Goal: Task Accomplishment & Management: Complete application form

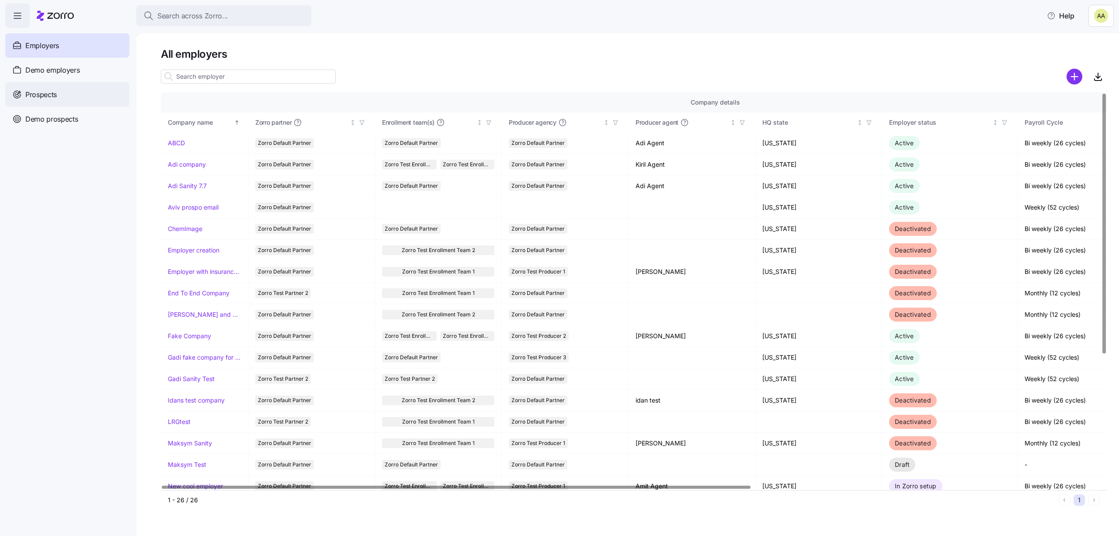
click at [100, 94] on div "Prospects" at bounding box center [67, 94] width 124 height 24
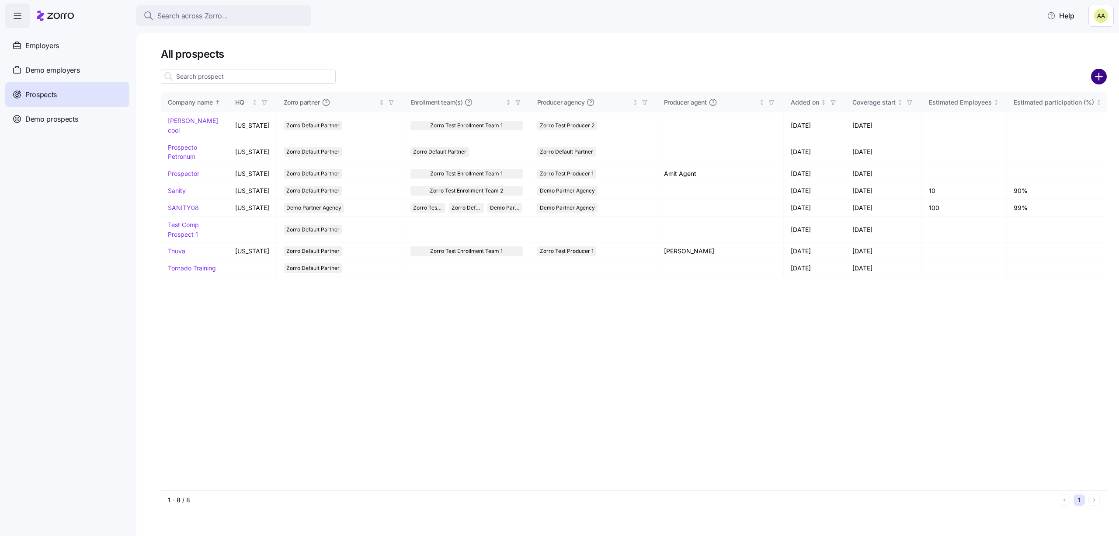
click at [1097, 72] on circle "add icon" at bounding box center [1099, 77] width 14 height 14
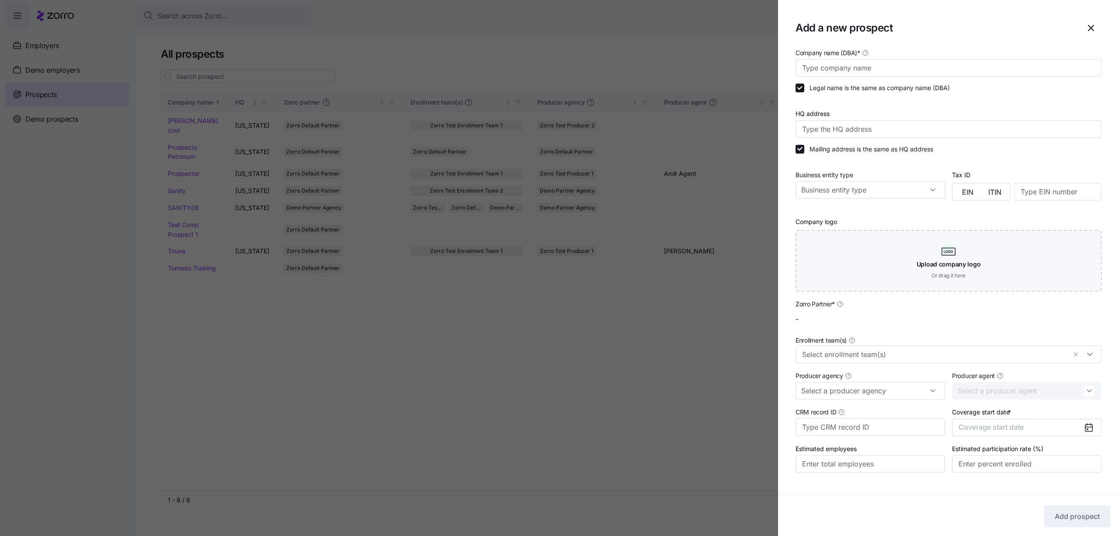
type input "Zorro Default Partner"
click at [890, 64] on input "Company name (DBA) *" at bounding box center [949, 67] width 306 height 17
click at [837, 120] on div at bounding box center [949, 128] width 306 height 17
click at [833, 134] on input "HQ address" at bounding box center [949, 128] width 306 height 17
drag, startPoint x: 860, startPoint y: 61, endPoint x: 839, endPoint y: 62, distance: 21.0
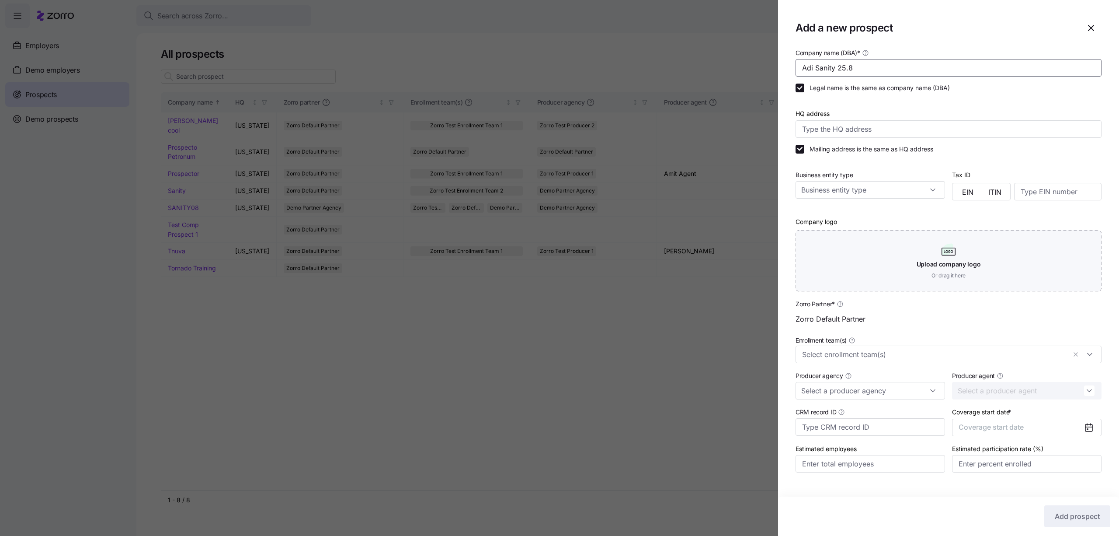
click at [839, 62] on input "Adi Sanity 25.8" at bounding box center [949, 67] width 306 height 17
type input "Adi Sanity August"
click at [828, 130] on input "HQ address" at bounding box center [949, 128] width 306 height 17
type input "Augusta National Terrace, Virginia 20176, USA"
click at [908, 191] on input "Business entity type" at bounding box center [871, 189] width 150 height 17
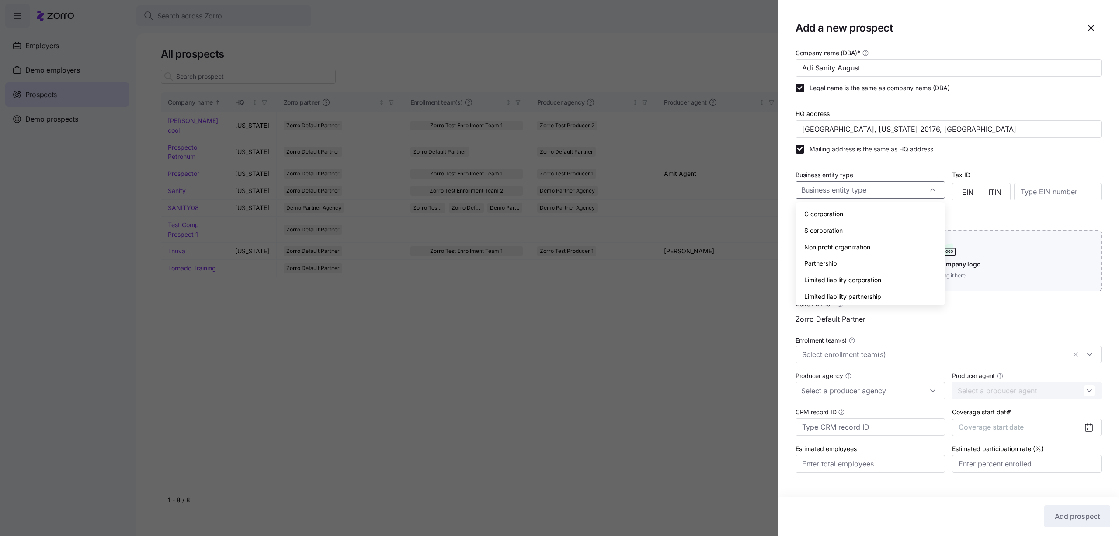
click at [872, 214] on div "C corporation" at bounding box center [870, 214] width 143 height 17
type input "C corporation"
click at [959, 195] on button "EIN" at bounding box center [968, 192] width 27 height 14
click at [1021, 185] on input at bounding box center [1058, 191] width 87 height 17
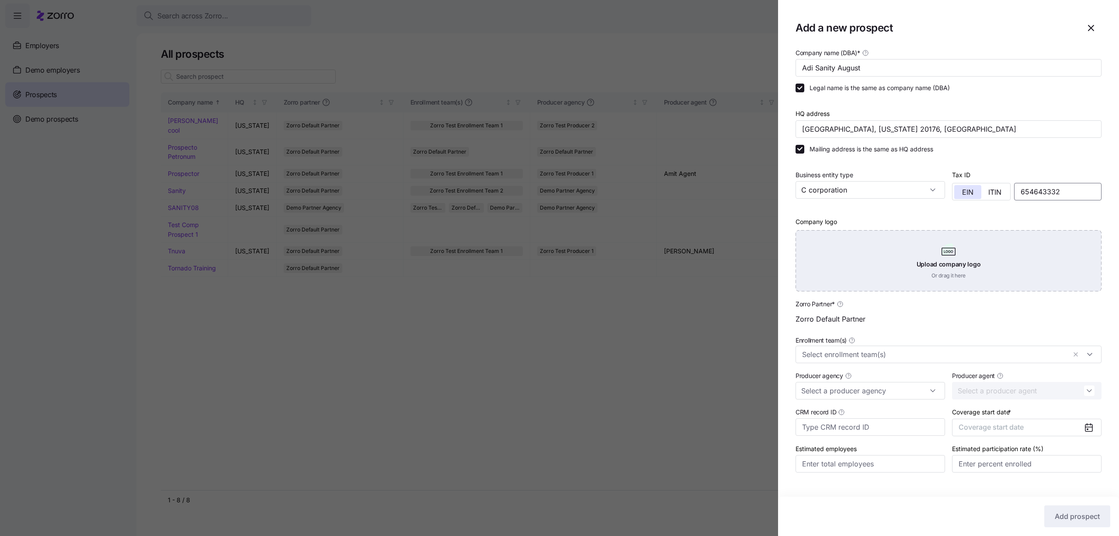
type input "654643332"
click at [950, 236] on div "Upload company logo Or drag it here" at bounding box center [949, 260] width 306 height 61
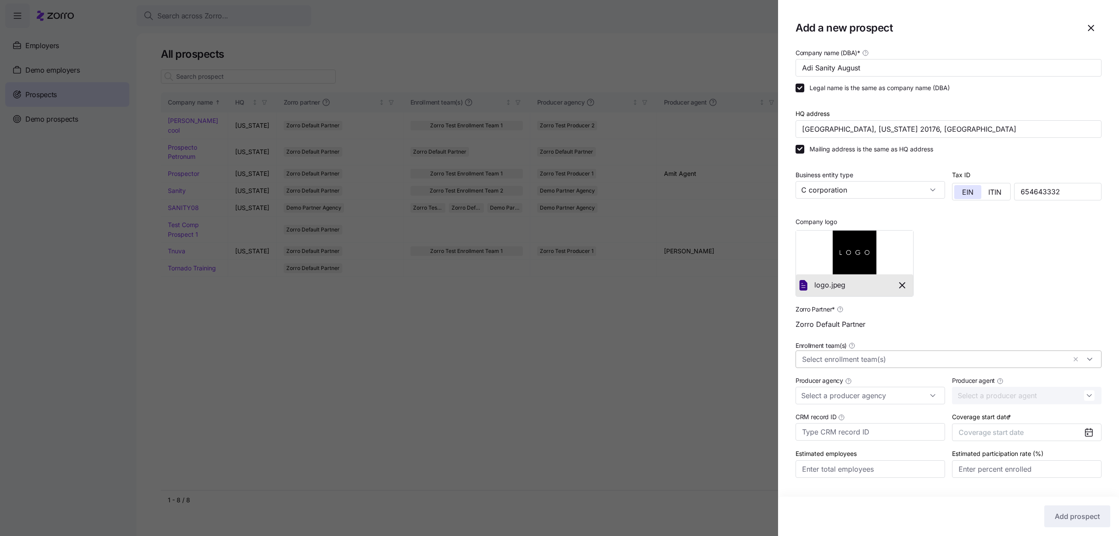
click at [912, 354] on input "Enrollment team(s)" at bounding box center [934, 359] width 264 height 11
click at [918, 321] on div "Zorro Default Partner" at bounding box center [949, 323] width 306 height 17
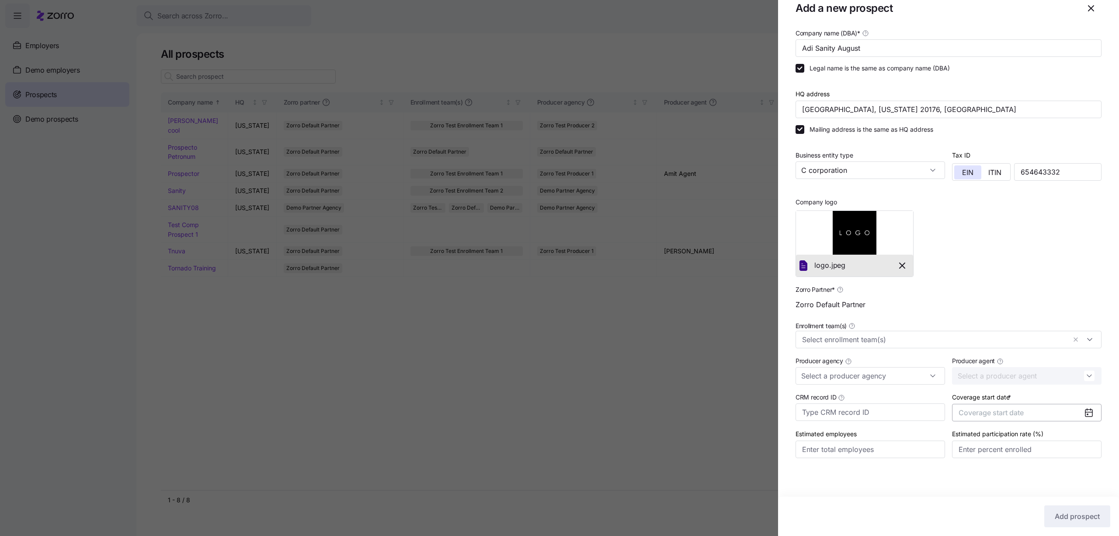
click at [977, 412] on span "Coverage start date" at bounding box center [991, 412] width 65 height 9
click at [982, 457] on button "Jan" at bounding box center [982, 462] width 44 height 18
click at [980, 442] on input "Estimated participation rate (%)" at bounding box center [1027, 448] width 150 height 17
click at [934, 491] on div "Company name (DBA) * Adi Sanity August Legal name is the same as company name (…" at bounding box center [948, 282] width 341 height 508
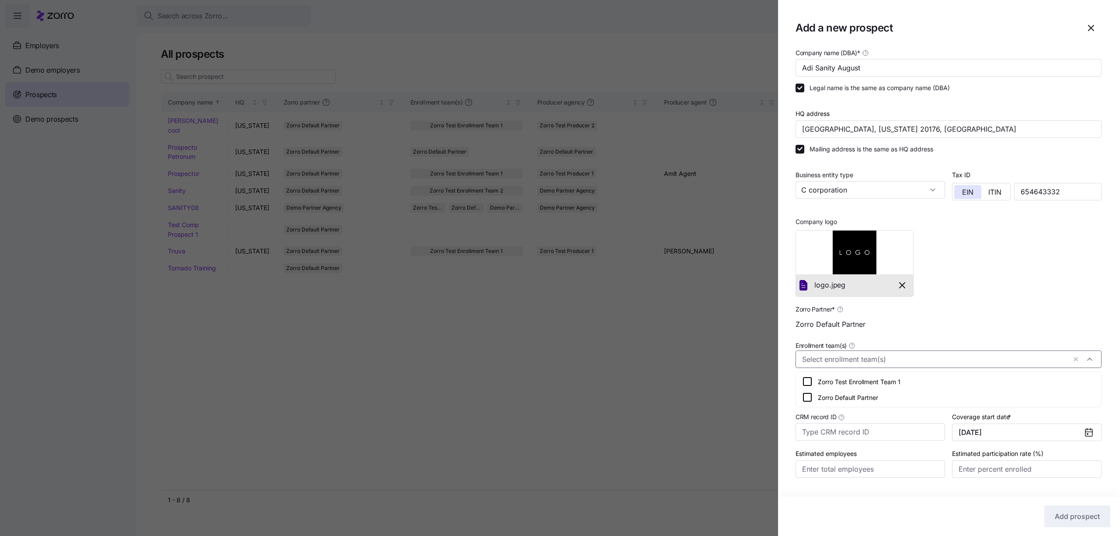
click at [893, 352] on div at bounding box center [949, 358] width 306 height 17
click at [826, 388] on div "Zorro Test Enrollment Team 1" at bounding box center [949, 381] width 302 height 16
click at [819, 354] on span "Zorro Test Enrollment Team 1" at bounding box center [848, 359] width 83 height 11
click at [920, 336] on div "Enrollment team(s) Zorro Test Enrollment Team 1" at bounding box center [948, 353] width 313 height 35
click at [877, 392] on input "Producer agency" at bounding box center [871, 395] width 150 height 17
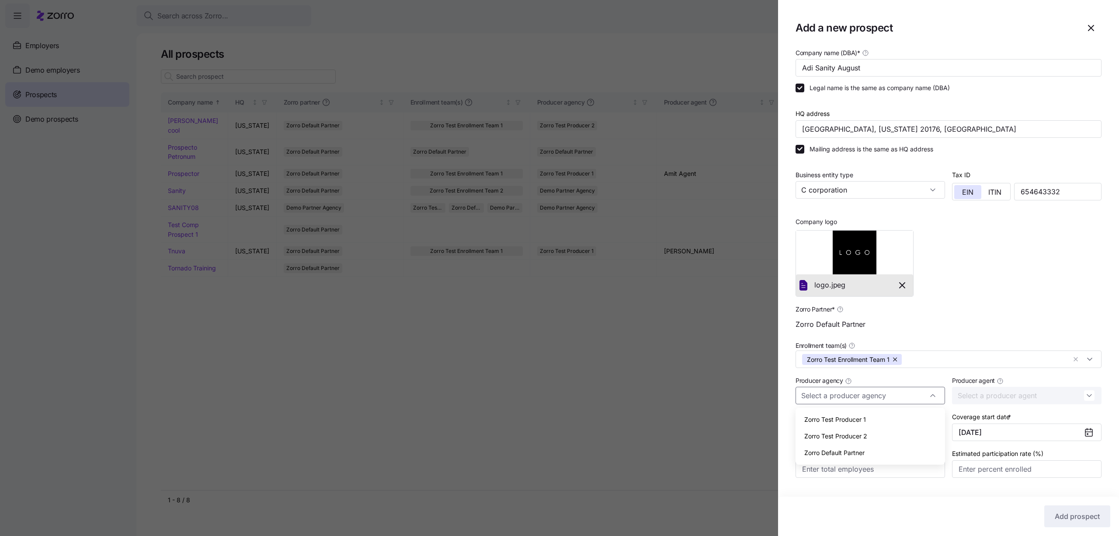
click at [872, 414] on div "Zorro Test Producer 1" at bounding box center [870, 419] width 143 height 17
type input "Zorro Test Producer 1"
click at [983, 392] on input "Producer agent" at bounding box center [1027, 395] width 150 height 17
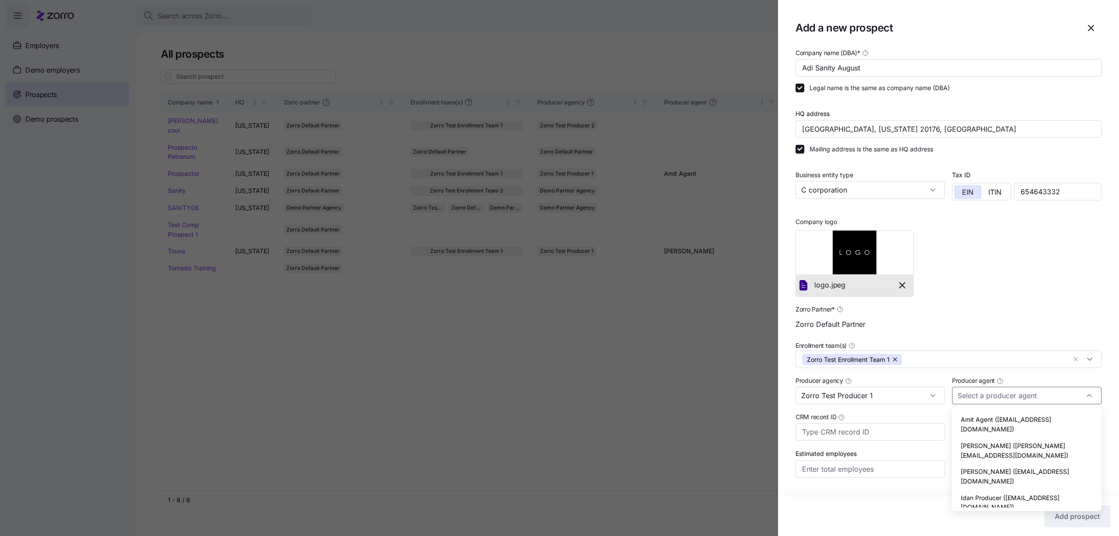
click at [991, 489] on div "Idan Producer (idan.h+testproducer1@myzorro.co)" at bounding box center [1027, 502] width 143 height 26
type input "Idan Producer (idan.h+testproducer1@myzorro.co)"
click at [887, 458] on div "Estimated employees" at bounding box center [871, 463] width 150 height 30
click at [887, 461] on input "Estimated employees" at bounding box center [871, 468] width 150 height 17
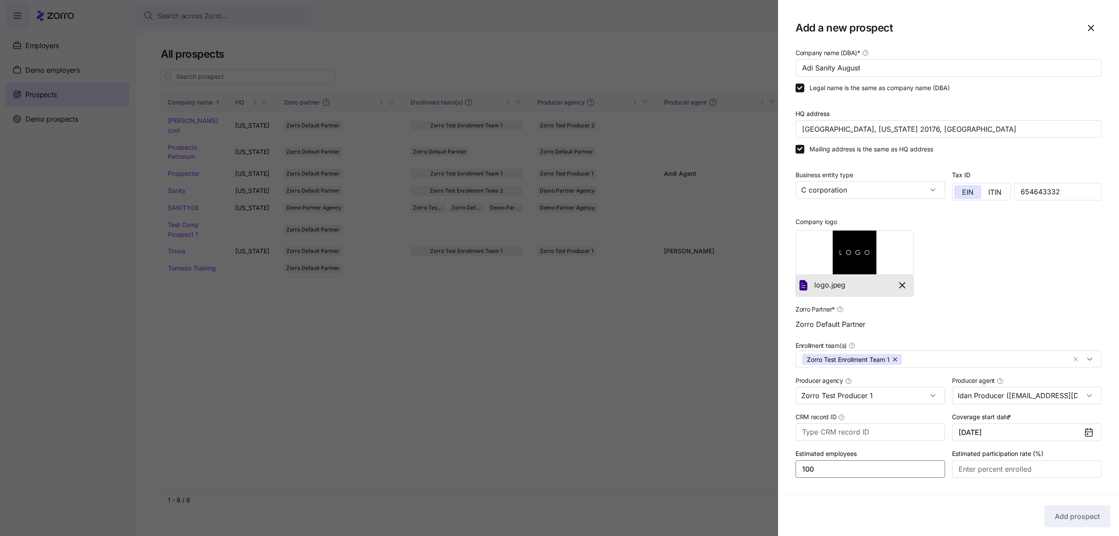
type input "100"
type input "80%"
click at [808, 415] on span "CRM record ID" at bounding box center [816, 416] width 41 height 9
click at [808, 423] on input "CRM record ID" at bounding box center [871, 431] width 150 height 17
type input "3366"
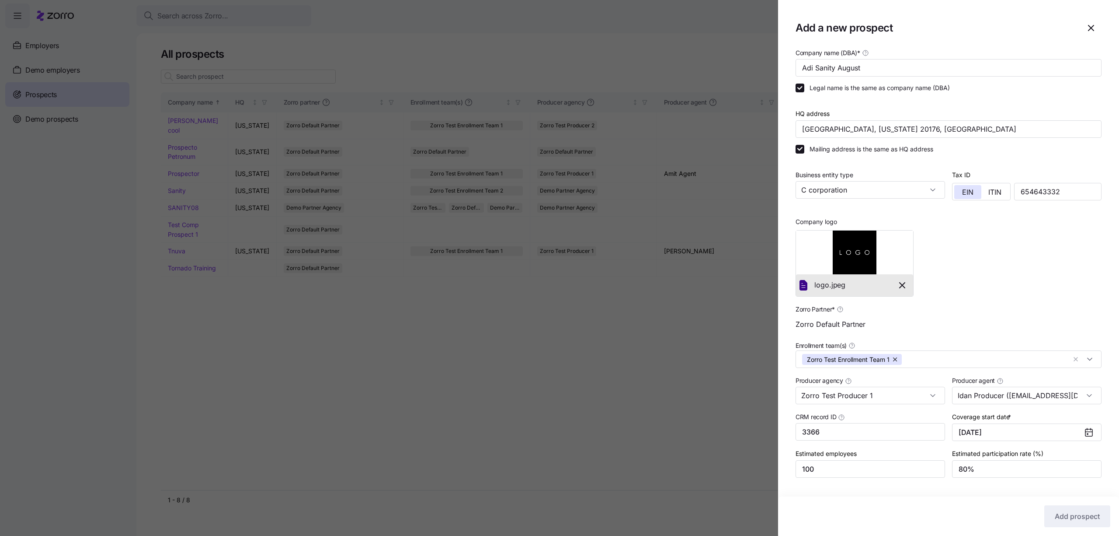
click at [836, 508] on div "Add prospect" at bounding box center [949, 516] width 324 height 22
click at [510, 348] on div at bounding box center [559, 268] width 1119 height 536
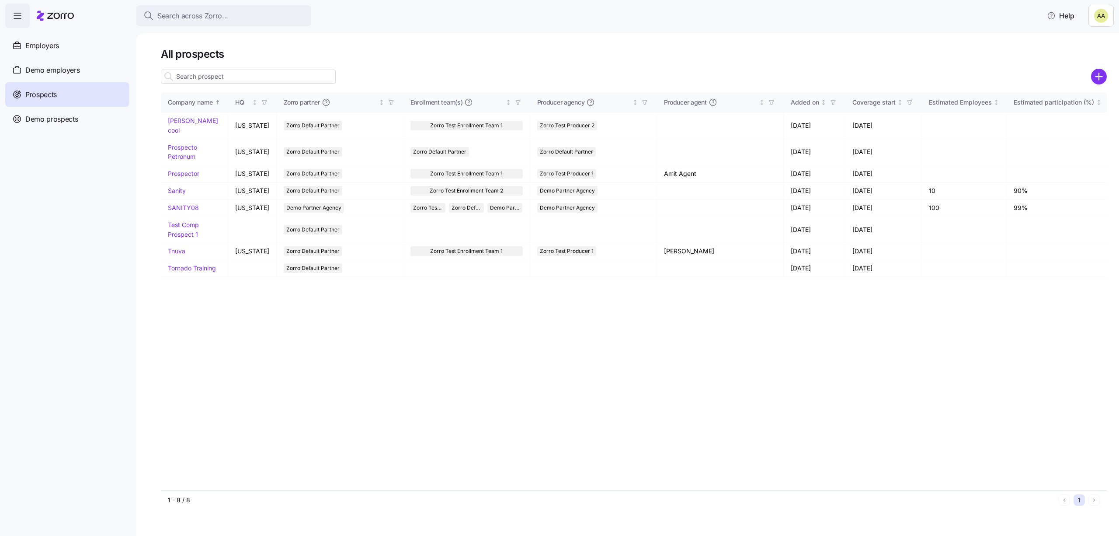
click at [1105, 70] on icon "add icon" at bounding box center [1099, 77] width 16 height 16
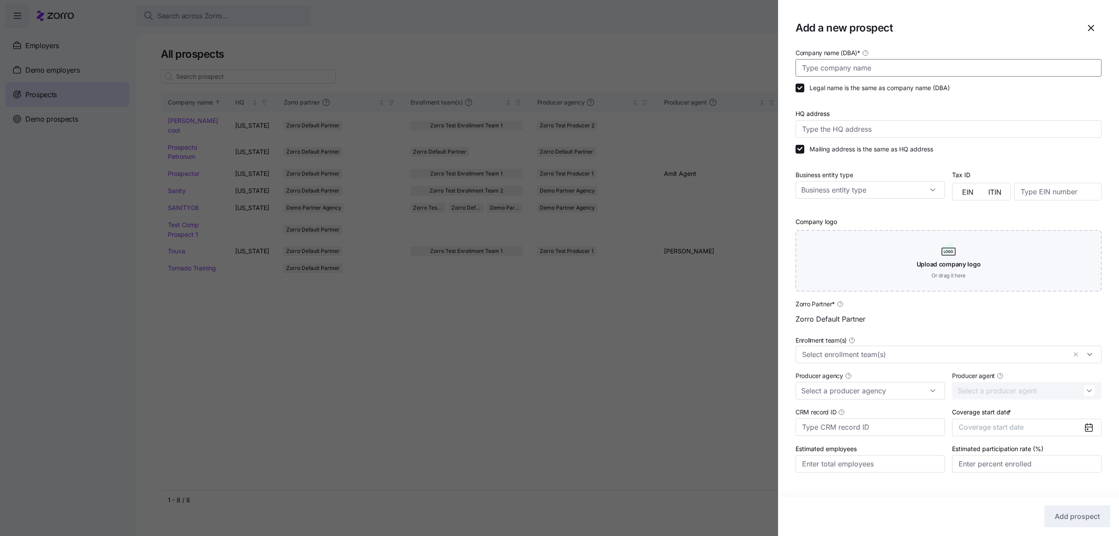
click at [974, 67] on input "Company name (DBA) *" at bounding box center [949, 67] width 306 height 17
type input "Adi Sanity Aug"
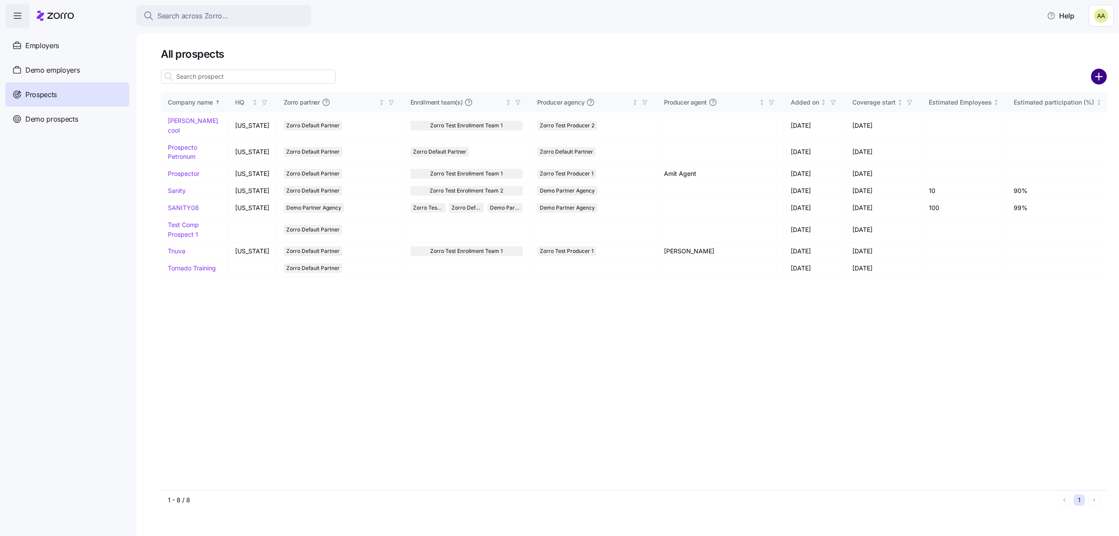
click at [1098, 80] on circle "add icon" at bounding box center [1099, 77] width 14 height 14
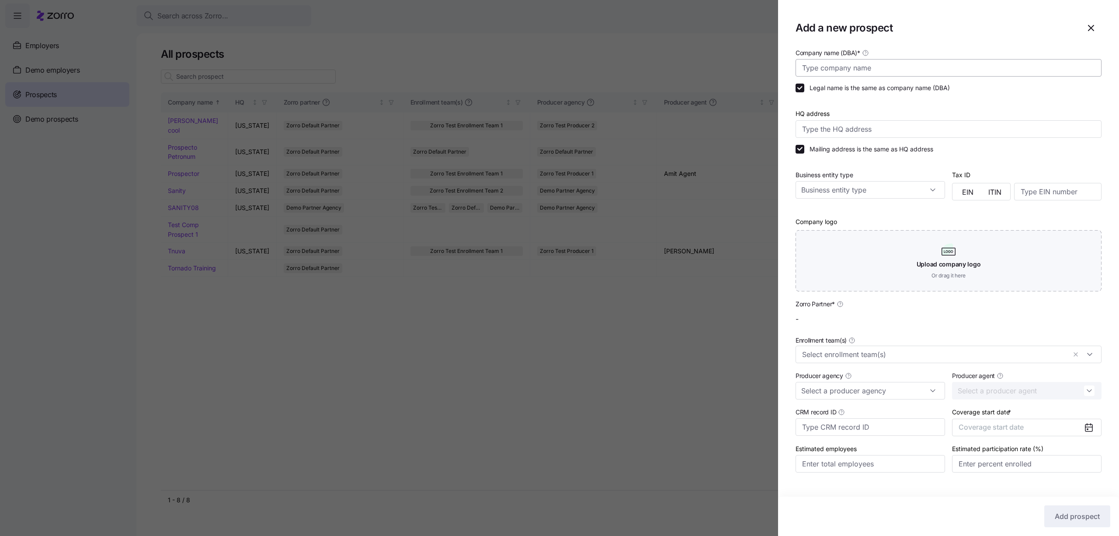
type input "Zorro Default Partner"
click at [917, 70] on input "Company name (DBA) *" at bounding box center [949, 67] width 306 height 17
type input "Adi Sanity Aug"
click at [848, 129] on input "HQ address" at bounding box center [949, 128] width 306 height 17
type input "Augusta National Terrace, Virginia 20176, USA"
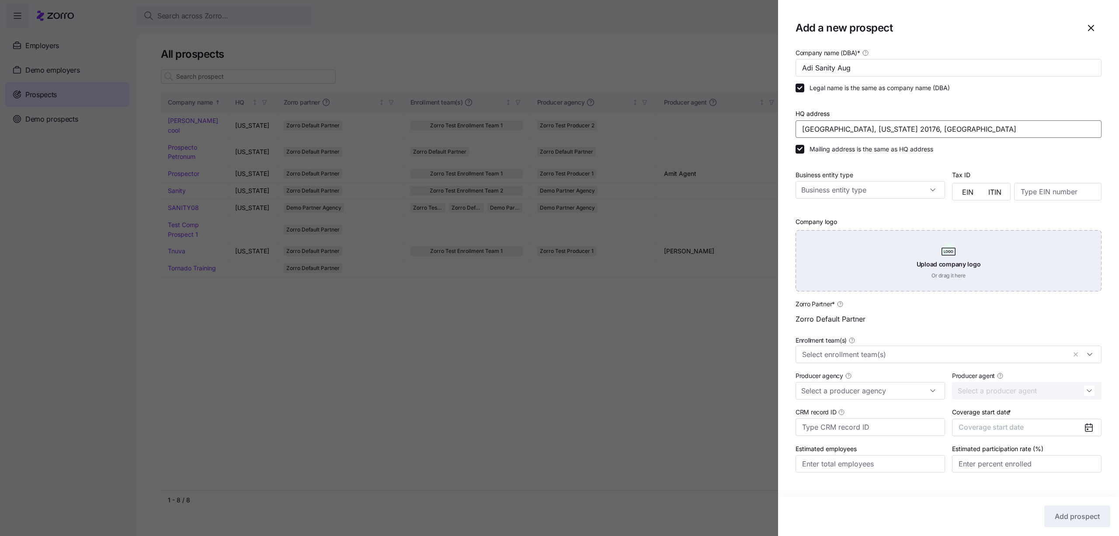
scroll to position [14, 0]
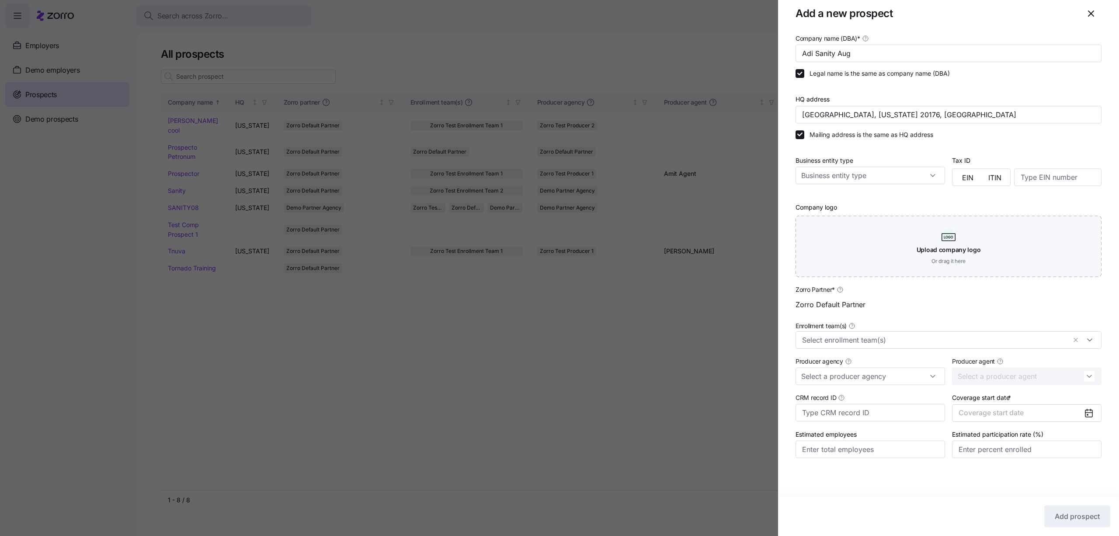
click at [1053, 422] on div "Coverage start date * Coverage start date" at bounding box center [1027, 406] width 157 height 37
click at [1048, 421] on button "Coverage start date" at bounding box center [1027, 412] width 150 height 17
click at [997, 467] on button "Jan" at bounding box center [982, 462] width 44 height 18
click at [665, 363] on div at bounding box center [559, 268] width 1119 height 536
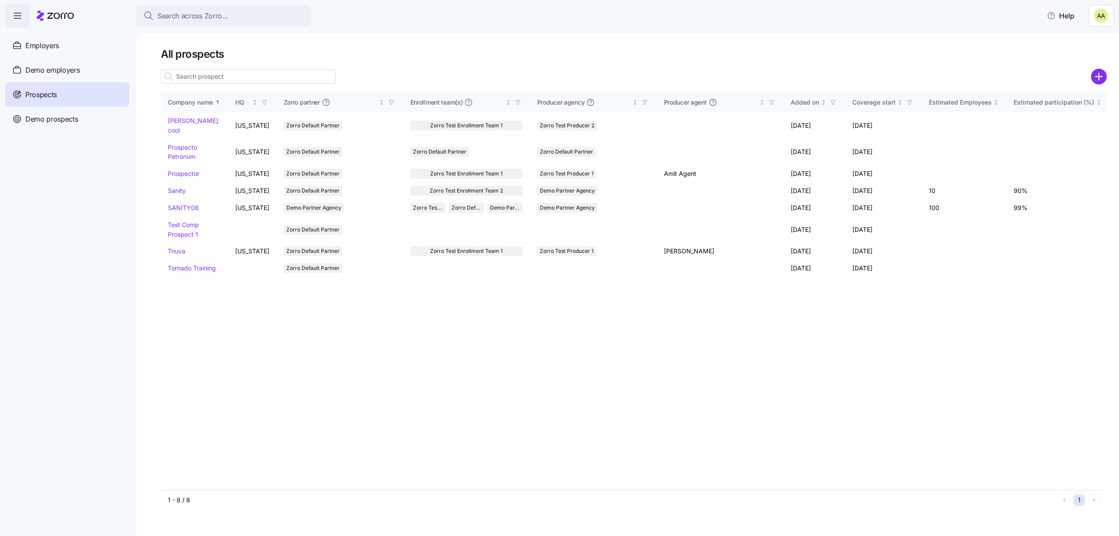
click at [1108, 67] on div "All prospects Company name HQ Zorro partner Enrollment team(s) Producer agency …" at bounding box center [627, 284] width 983 height 502
click at [1097, 76] on circle "add icon" at bounding box center [1099, 77] width 14 height 14
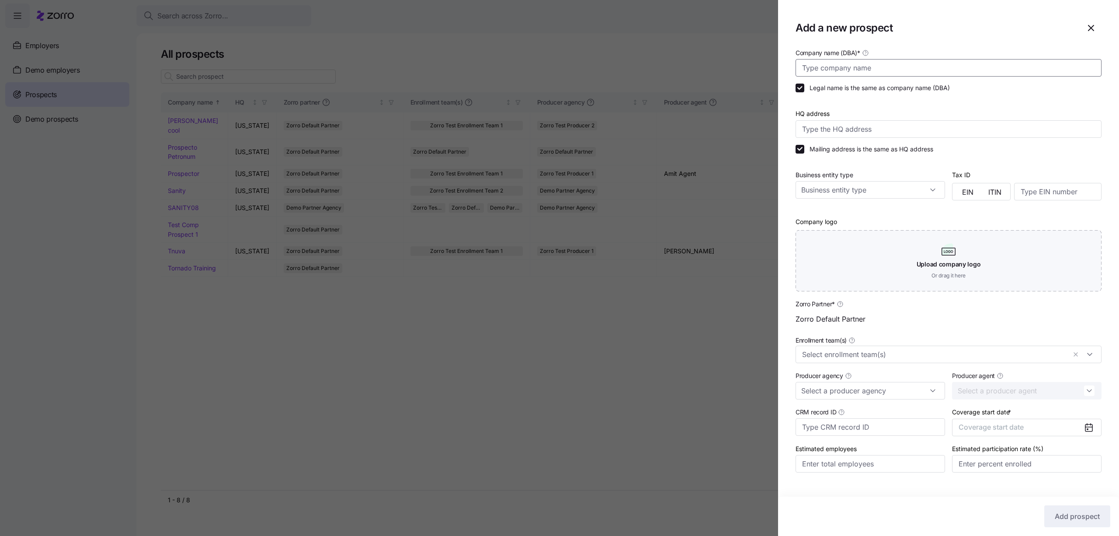
click at [879, 71] on input "Company name (DBA) *" at bounding box center [949, 67] width 306 height 17
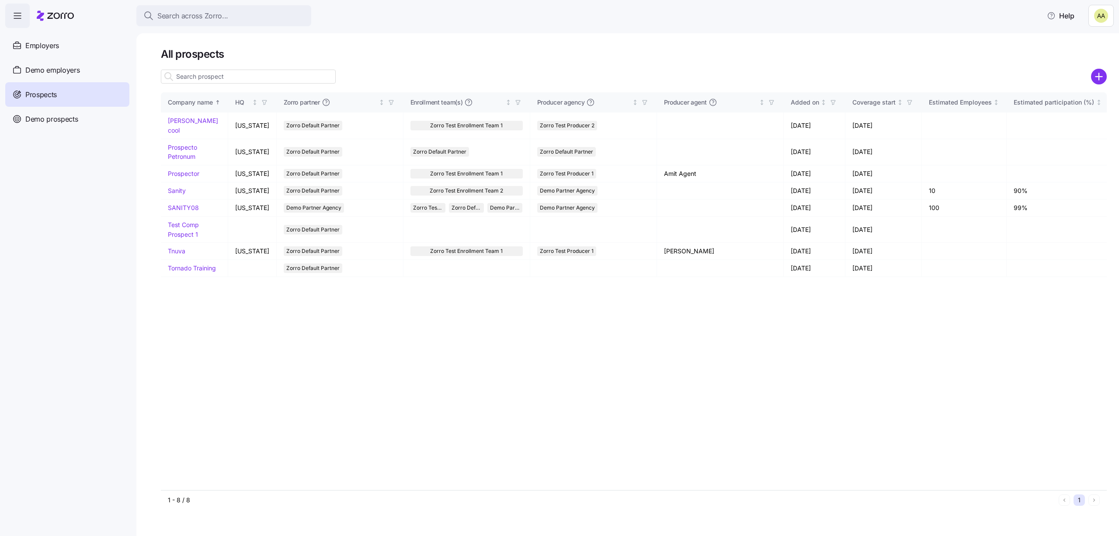
click at [1098, 76] on icon "add icon" at bounding box center [1099, 77] width 16 height 16
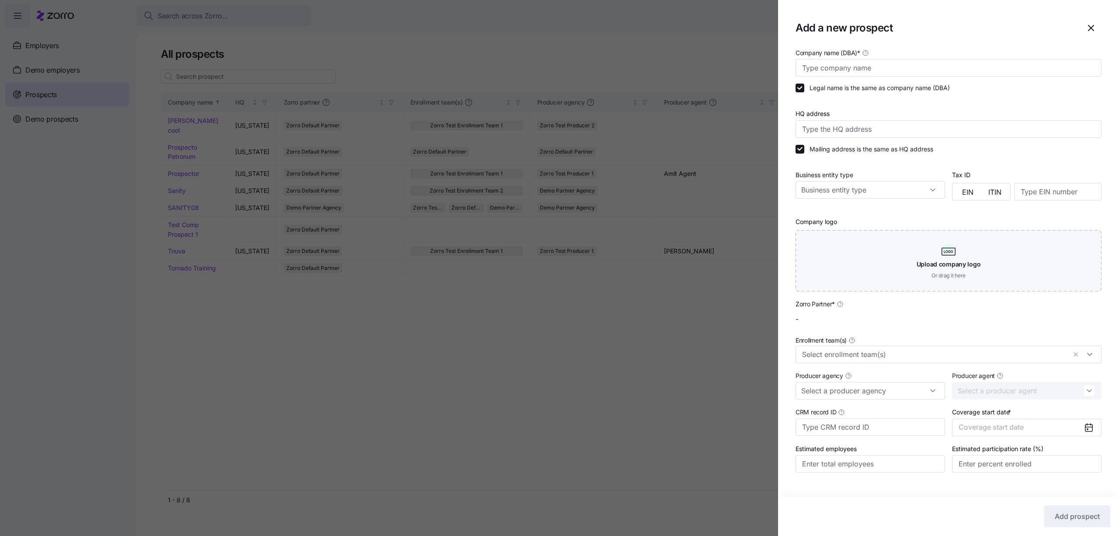
type input "Zorro Default Partner"
click at [903, 68] on input "Company name (DBA) *" at bounding box center [949, 67] width 306 height 17
type input "Adi Sanity Aug"
click at [973, 439] on div "Zorro Partner * Zorro Default Partner Enrollment team(s) Producer agency Produc…" at bounding box center [948, 385] width 313 height 181
click at [973, 433] on button "Coverage start date" at bounding box center [1027, 426] width 150 height 17
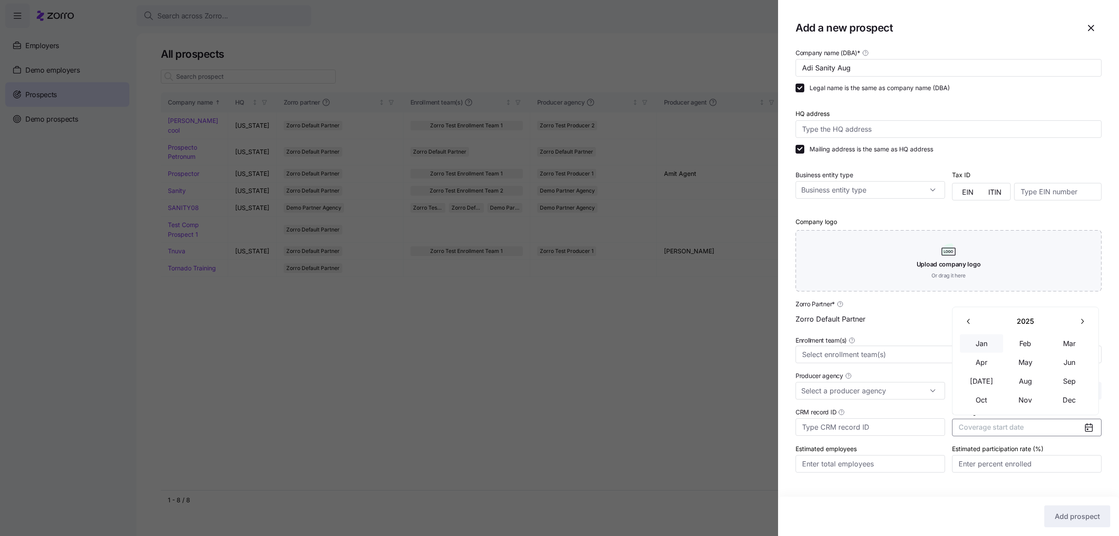
click at [993, 336] on button "Jan" at bounding box center [982, 343] width 44 height 18
click at [1054, 506] on button "Add prospect" at bounding box center [1078, 516] width 66 height 22
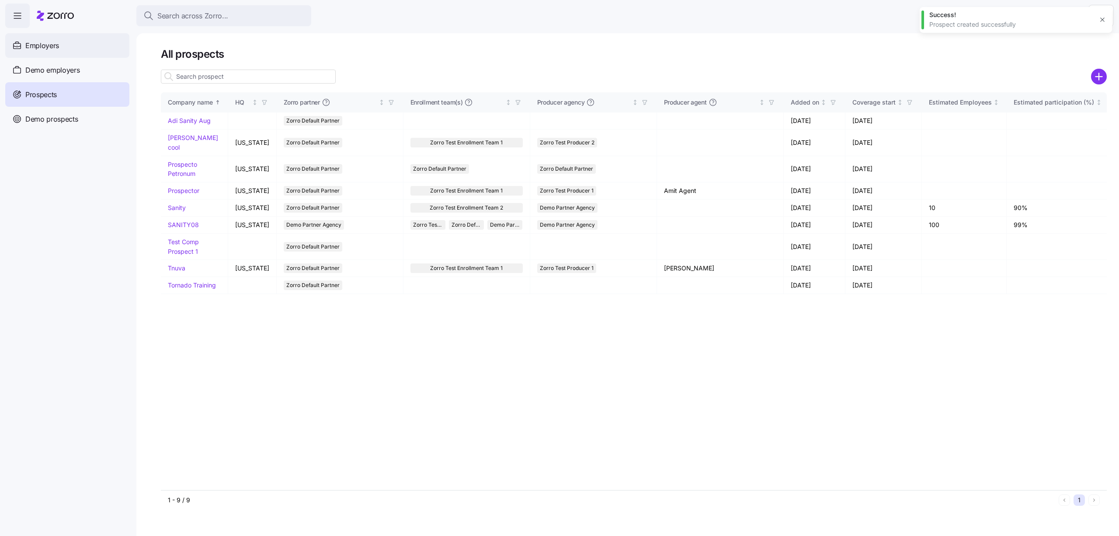
click at [66, 52] on div "Employers" at bounding box center [67, 45] width 124 height 24
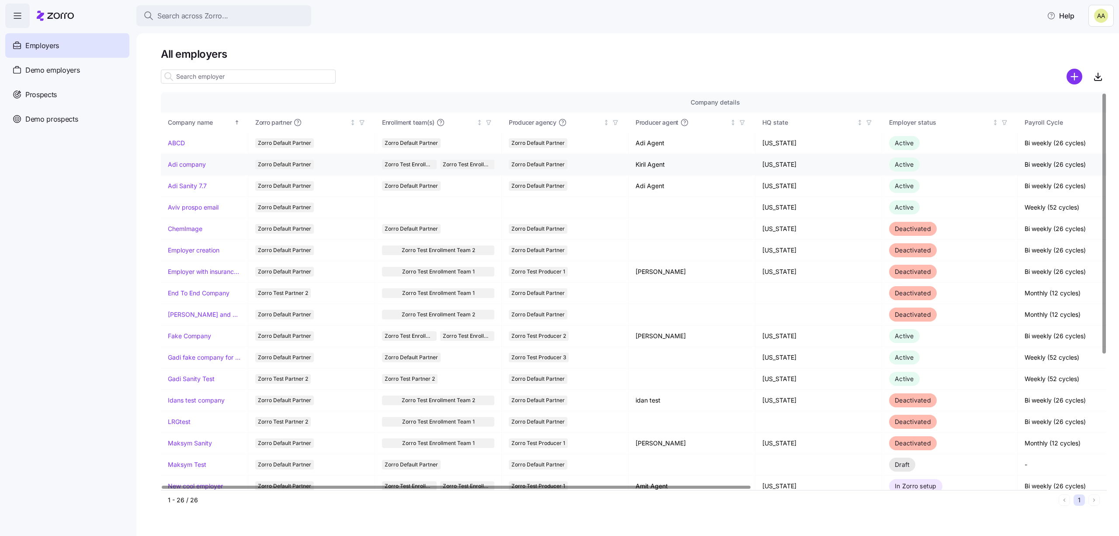
click at [181, 160] on link "Adi company" at bounding box center [187, 164] width 38 height 9
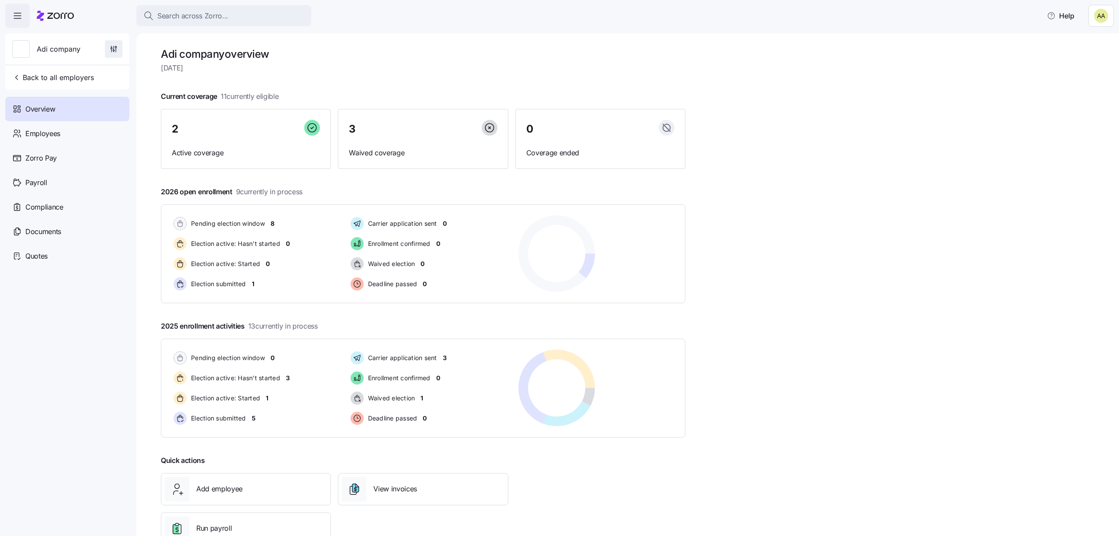
click at [118, 52] on span "button" at bounding box center [113, 49] width 17 height 17
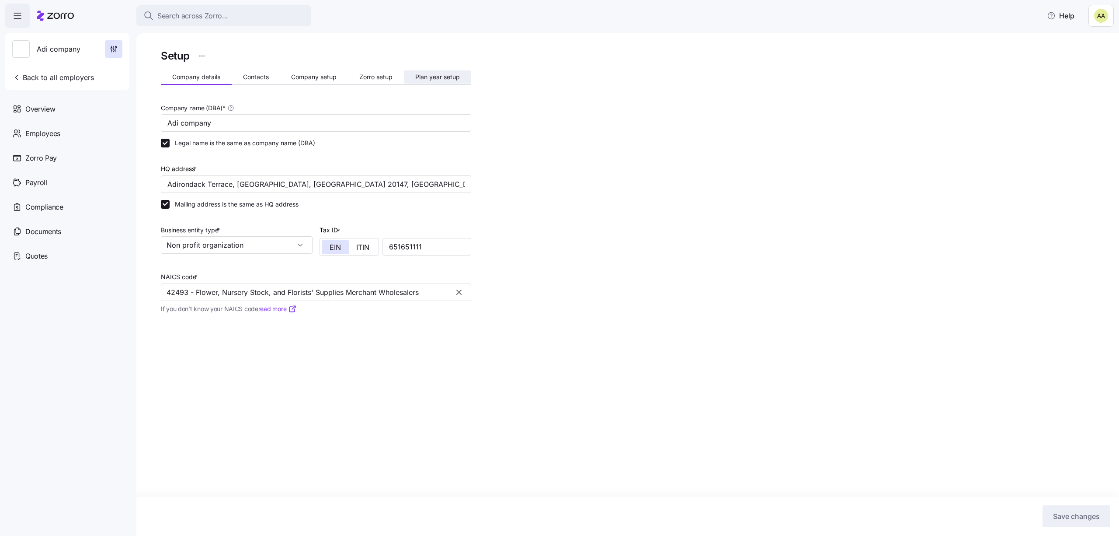
click at [446, 72] on button "Plan year setup" at bounding box center [437, 76] width 67 height 13
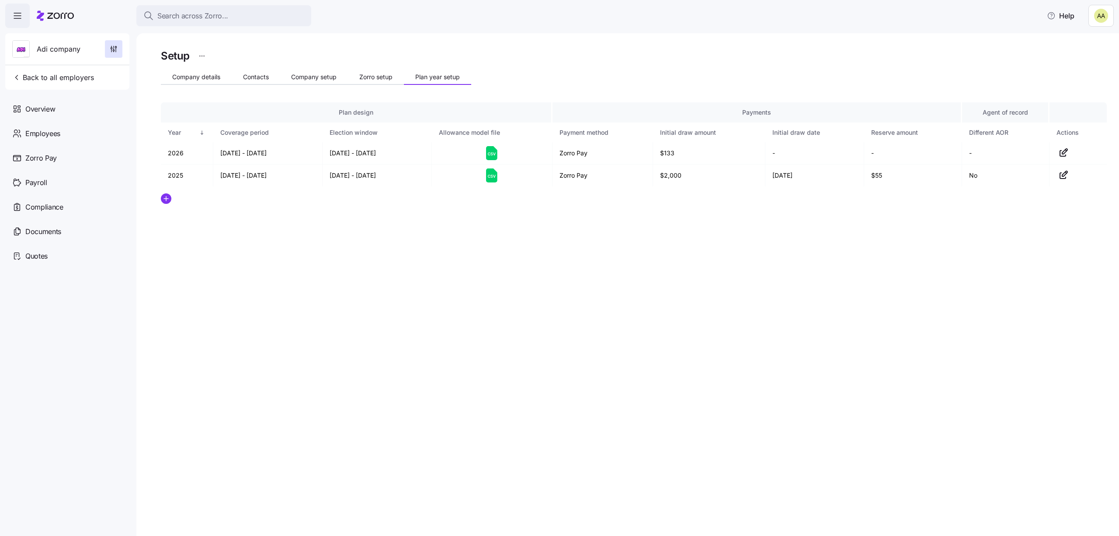
click at [172, 194] on div at bounding box center [634, 198] width 946 height 10
click at [169, 194] on icon "add icon" at bounding box center [166, 198] width 10 height 10
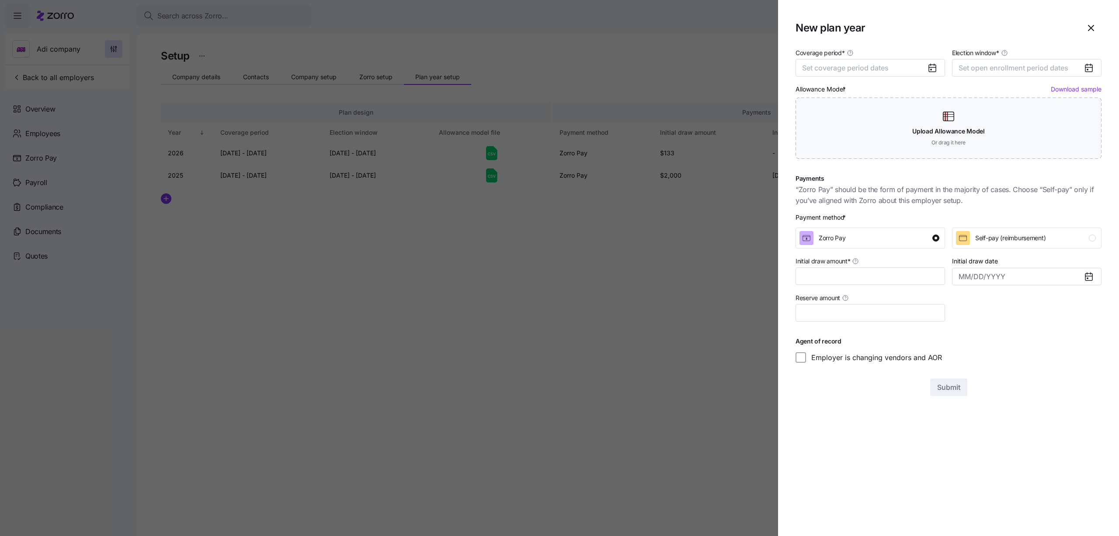
click at [409, 352] on div at bounding box center [559, 268] width 1119 height 536
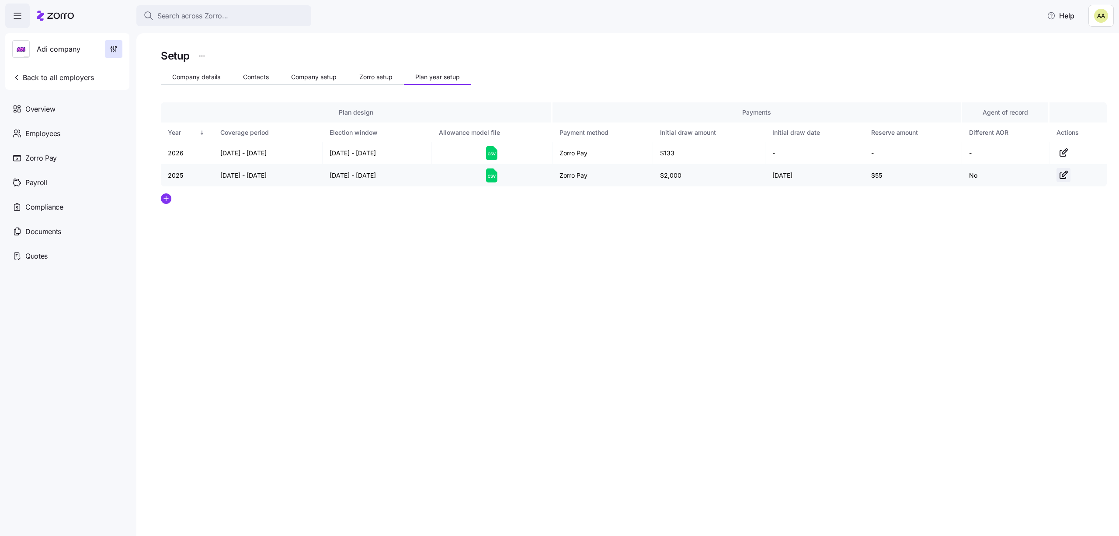
click at [1060, 173] on icon "button" at bounding box center [1063, 176] width 6 height 6
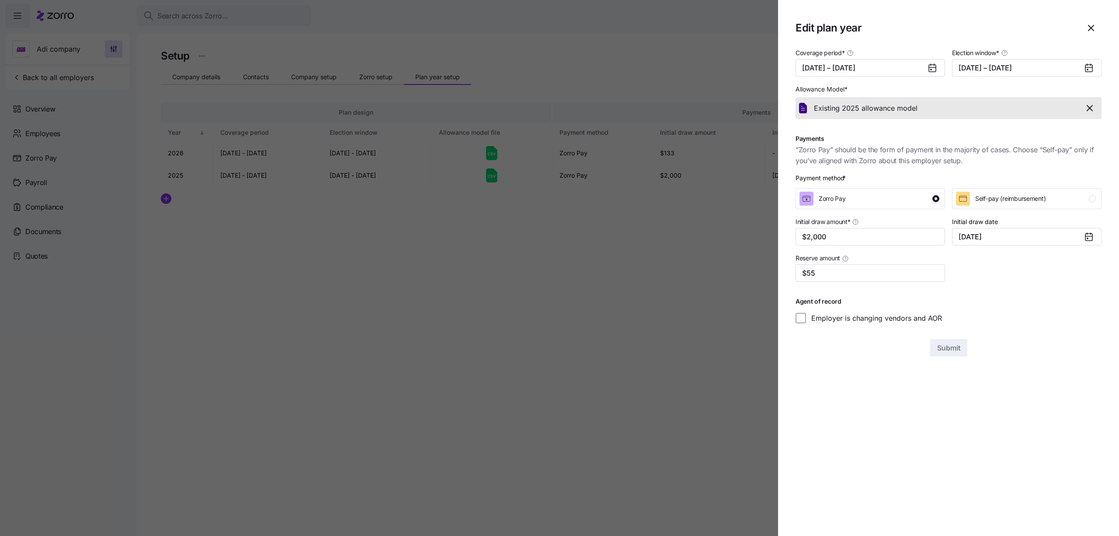
click at [716, 230] on div at bounding box center [559, 268] width 1119 height 536
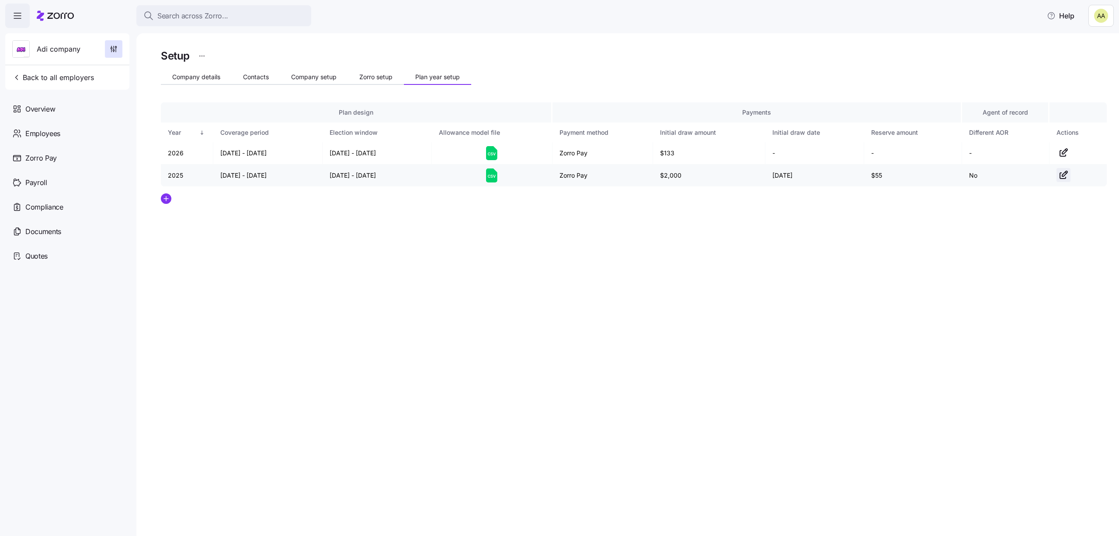
click at [1067, 172] on icon "button" at bounding box center [1065, 173] width 5 height 5
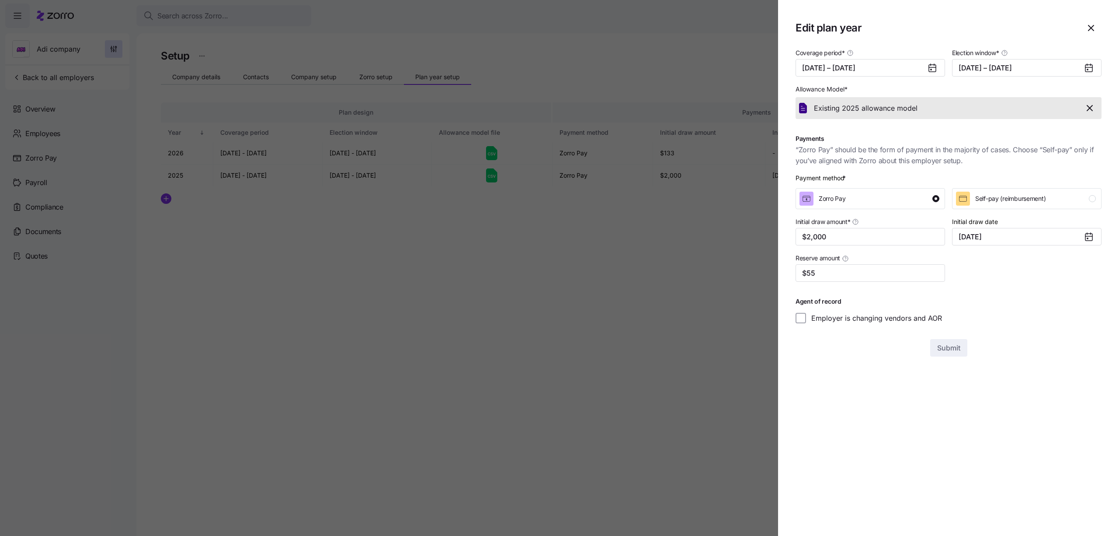
click at [659, 275] on div at bounding box center [559, 268] width 1119 height 536
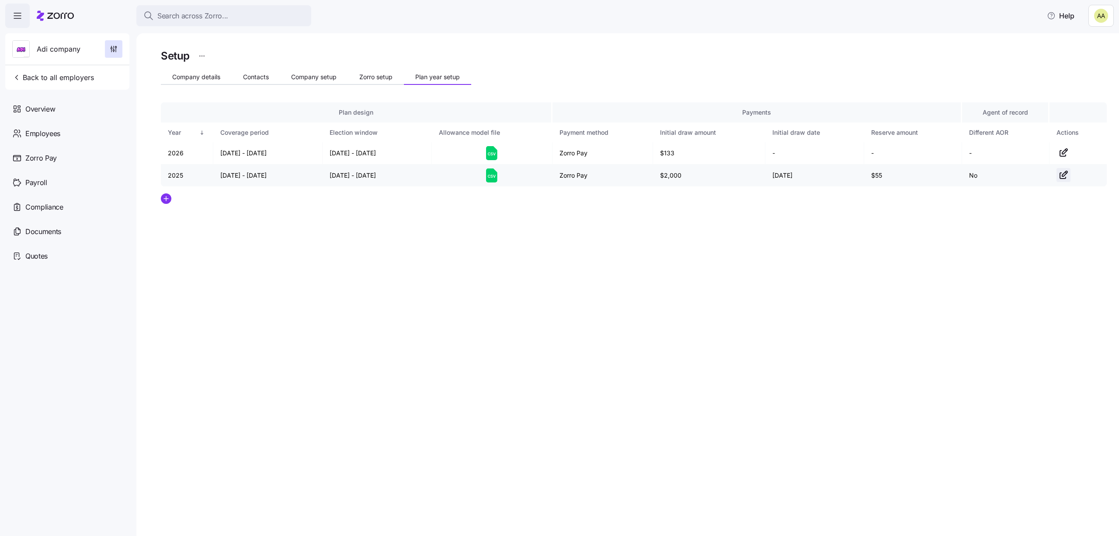
click at [1063, 176] on icon "button" at bounding box center [1064, 175] width 10 height 10
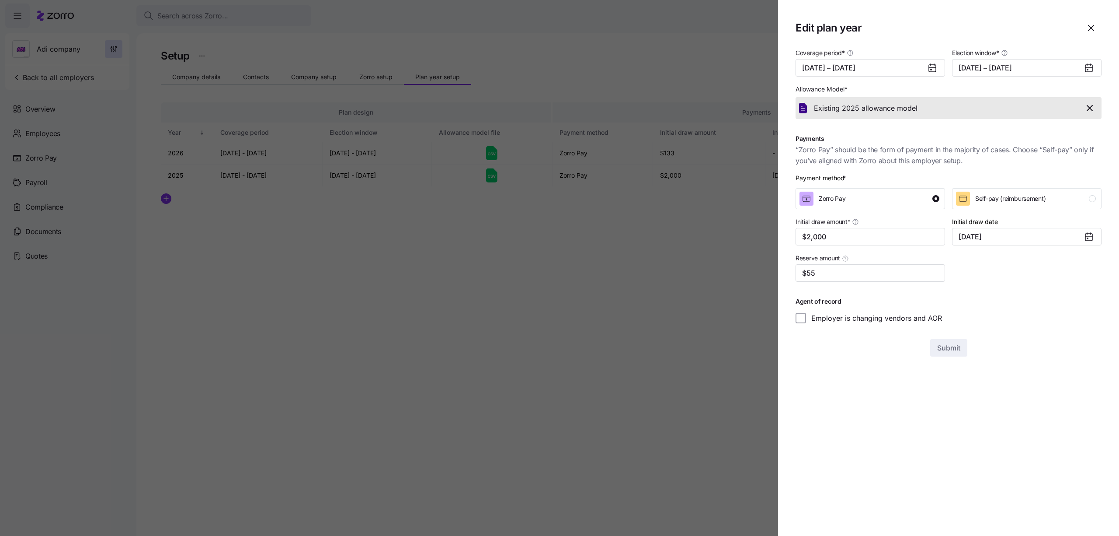
click at [586, 286] on div at bounding box center [559, 268] width 1119 height 536
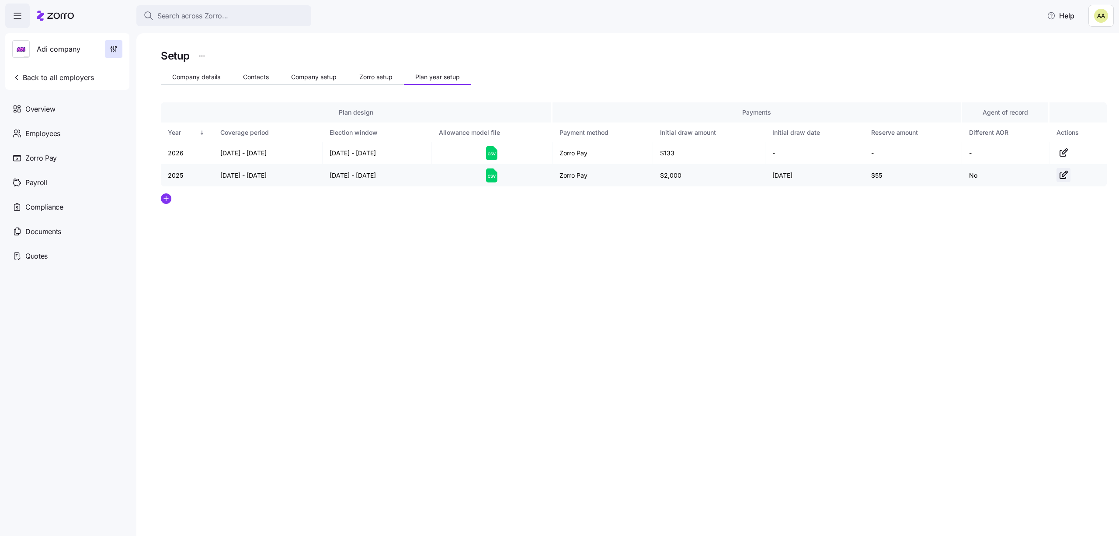
click at [1064, 174] on icon "button" at bounding box center [1064, 175] width 10 height 10
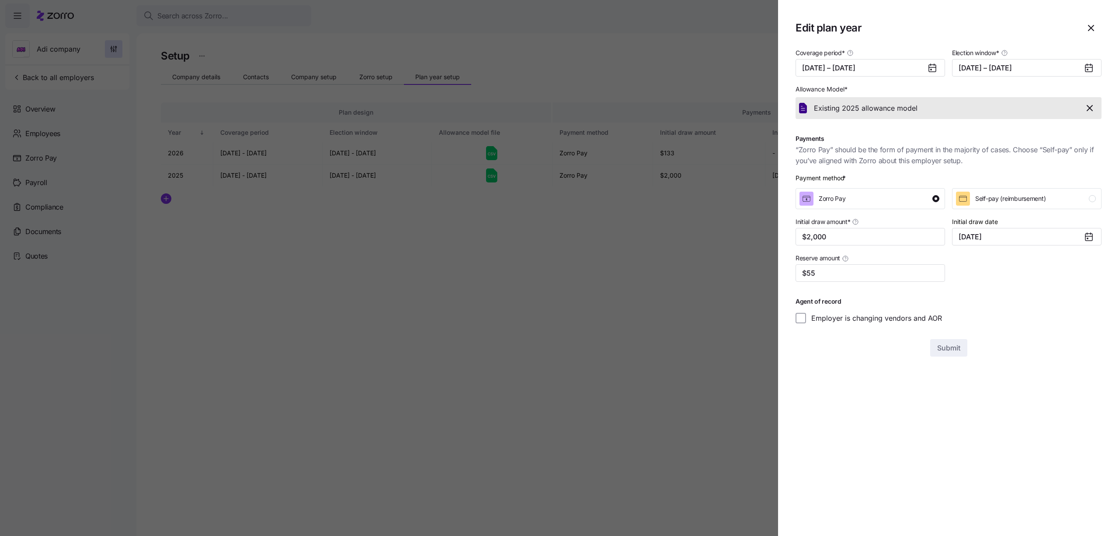
click at [661, 261] on div at bounding box center [559, 268] width 1119 height 536
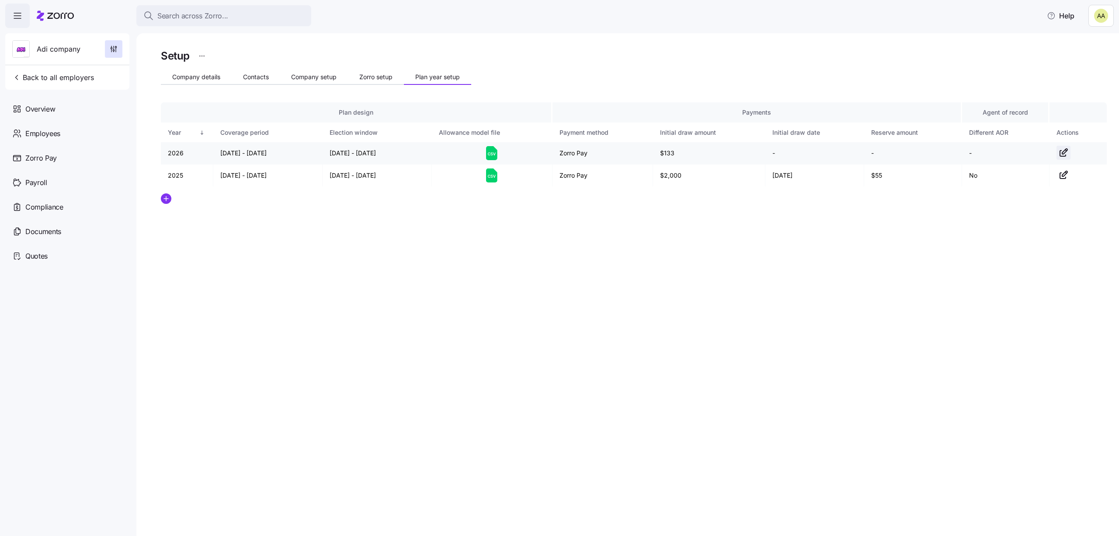
click at [1067, 151] on icon "button" at bounding box center [1064, 152] width 10 height 10
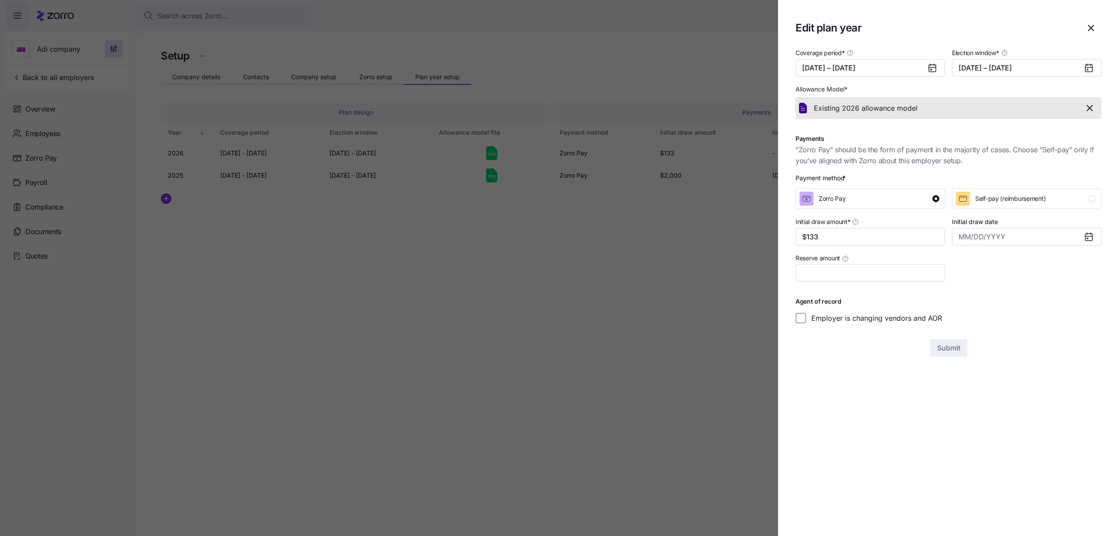
click at [586, 262] on div at bounding box center [559, 268] width 1119 height 536
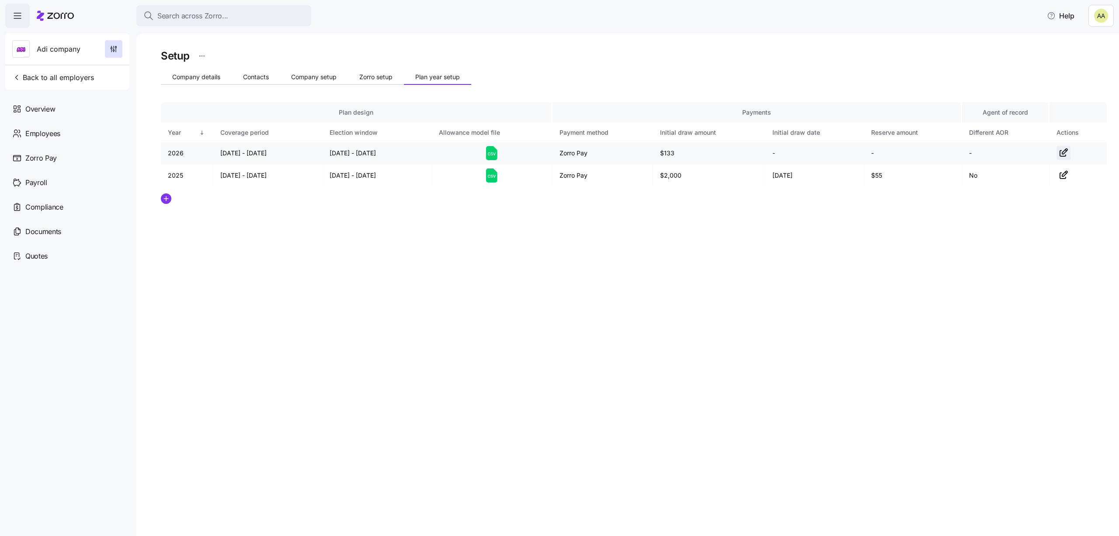
click at [1061, 152] on icon "button" at bounding box center [1064, 152] width 10 height 10
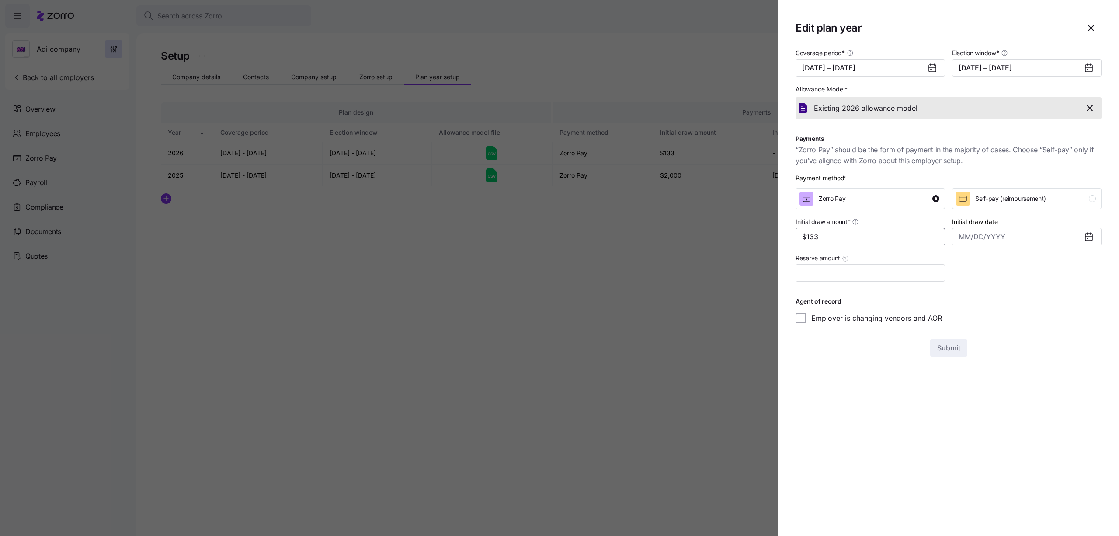
click at [812, 237] on input "$133" at bounding box center [871, 236] width 150 height 17
type input "$13"
click at [616, 335] on div at bounding box center [559, 268] width 1119 height 536
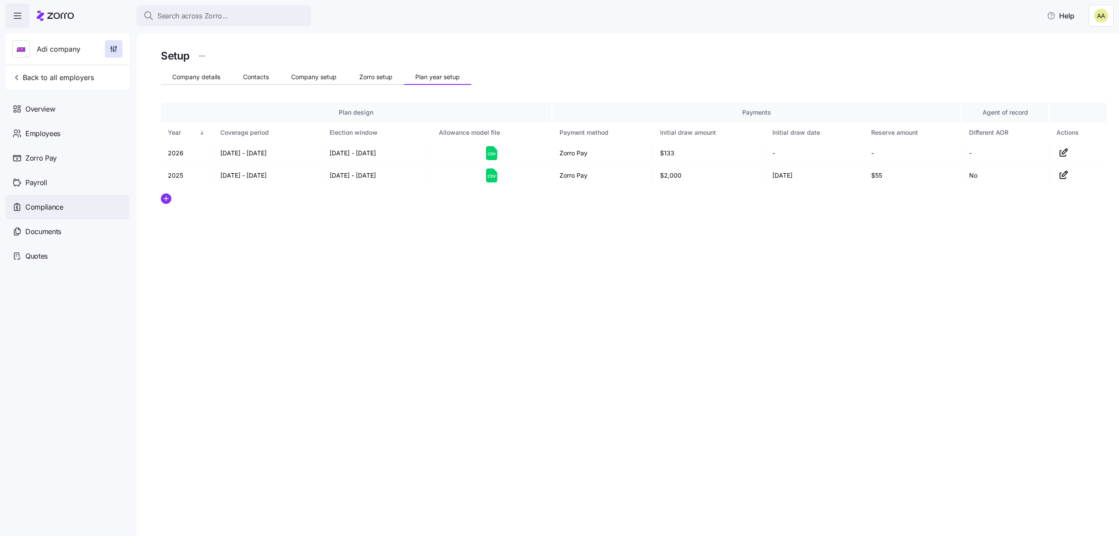
click at [62, 215] on div "Compliance" at bounding box center [67, 207] width 124 height 24
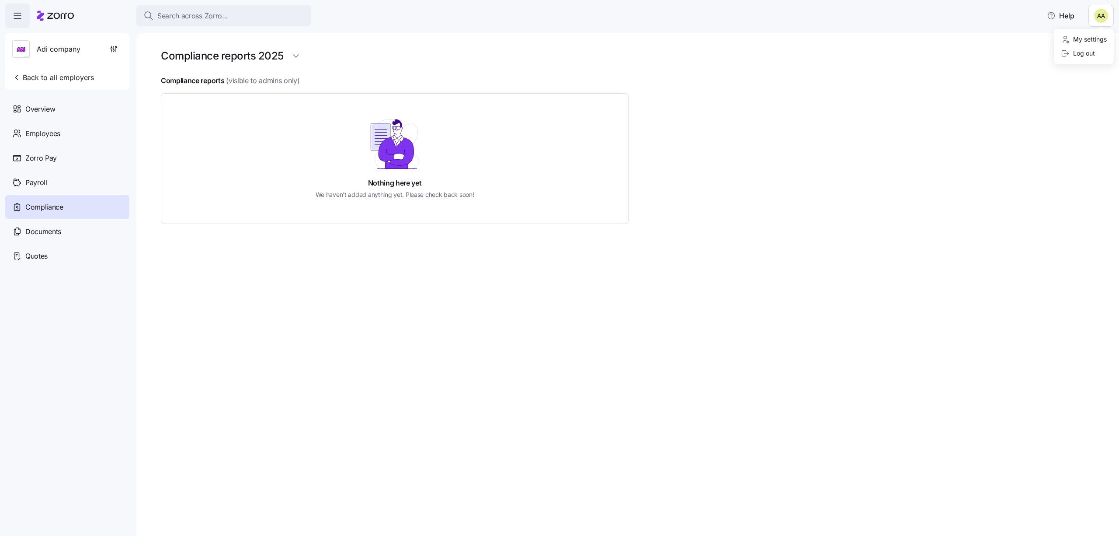
click at [1102, 18] on html "Search across Zorro... Help Adi company Back to all employers Overview Employee…" at bounding box center [559, 265] width 1119 height 530
click at [1091, 53] on div "Log out" at bounding box center [1078, 54] width 34 height 10
